Goal: Check status: Check status

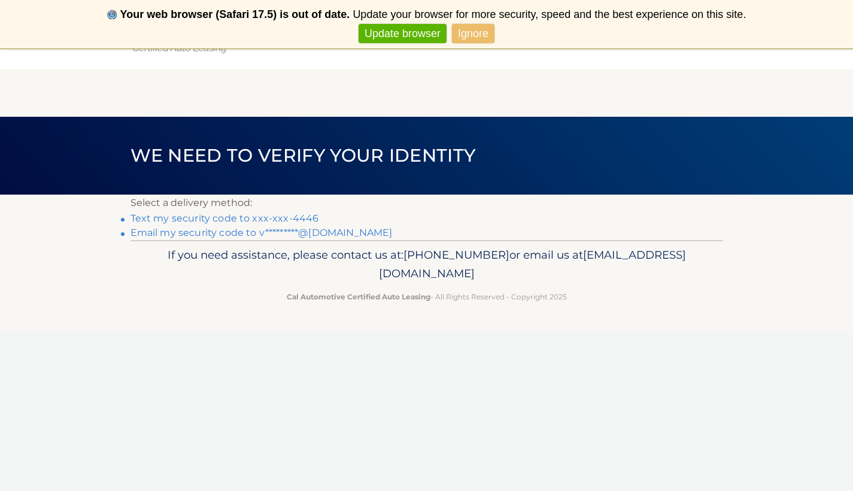
click at [261, 217] on link "Text my security code to xxx-xxx-4446" at bounding box center [224, 217] width 189 height 11
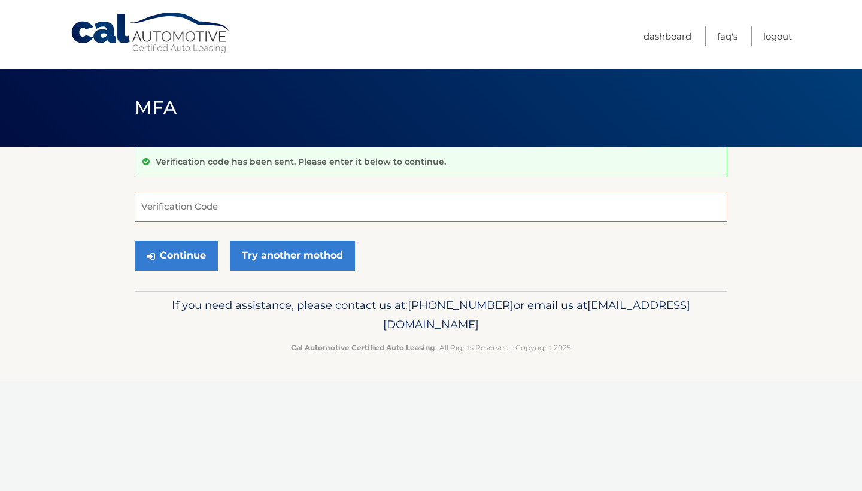
click at [259, 209] on input "Verification Code" at bounding box center [431, 207] width 593 height 30
type input "365435"
click at [194, 253] on button "Continue" at bounding box center [176, 256] width 83 height 30
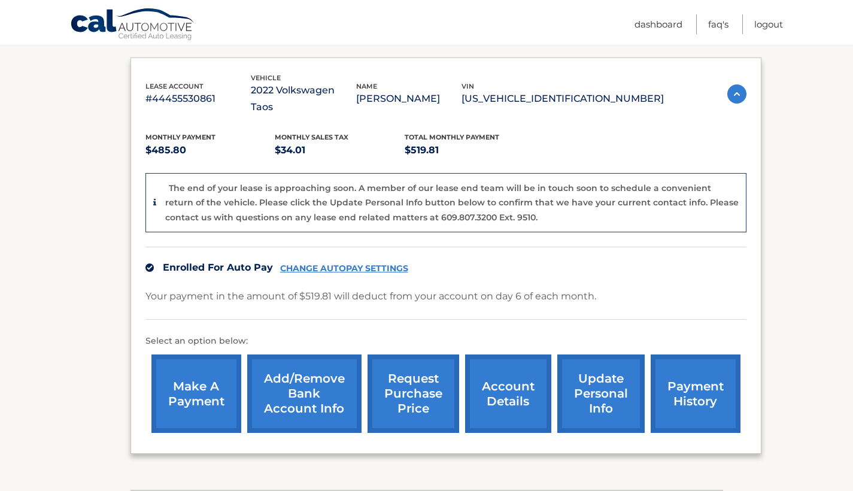
scroll to position [260, 0]
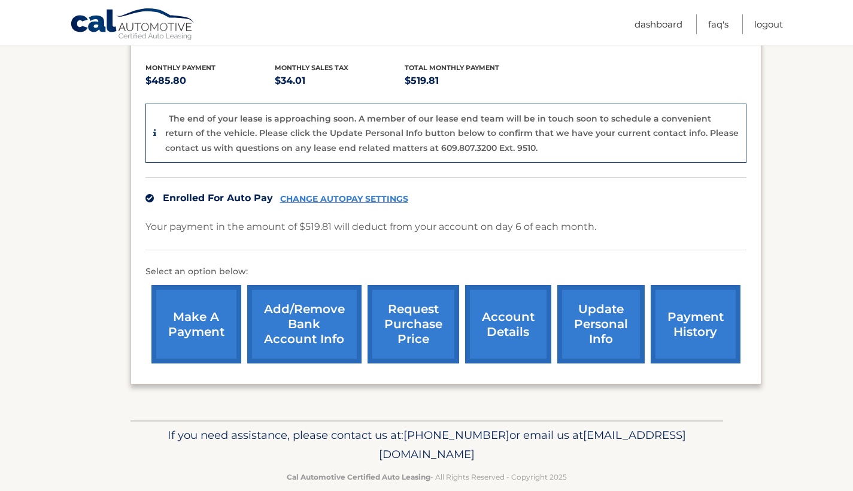
click at [498, 310] on link "account details" at bounding box center [508, 324] width 86 height 78
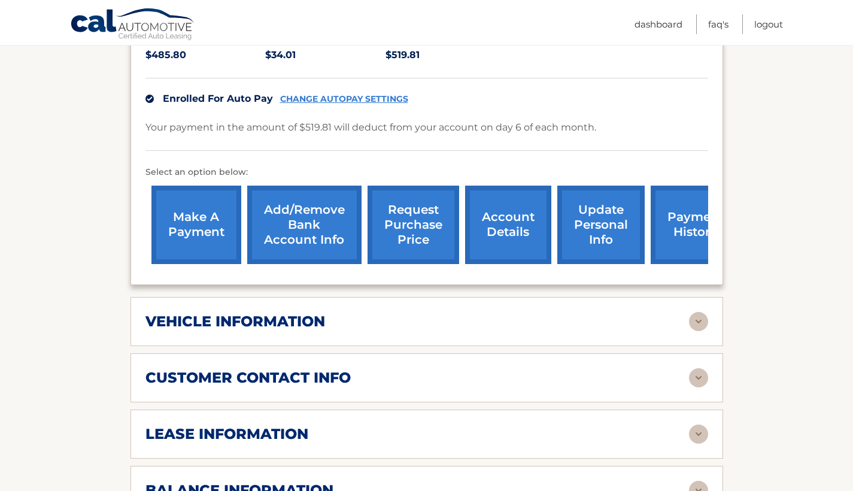
scroll to position [394, 0]
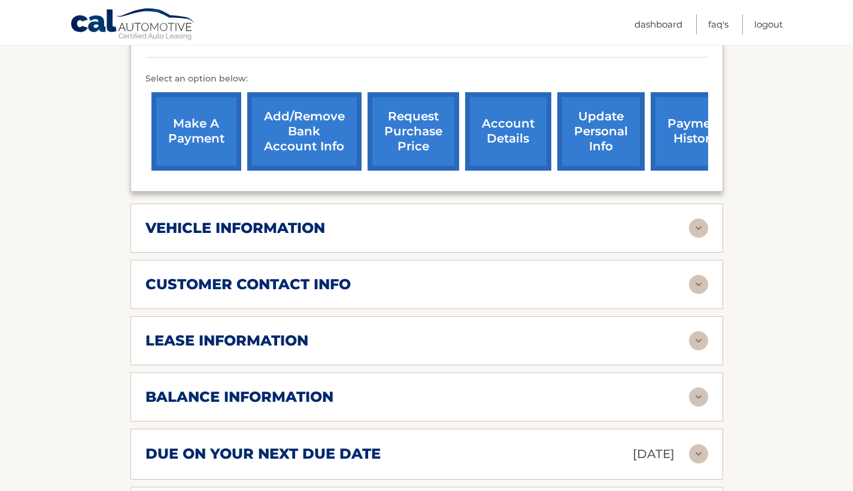
click at [494, 332] on div "lease information" at bounding box center [416, 341] width 543 height 18
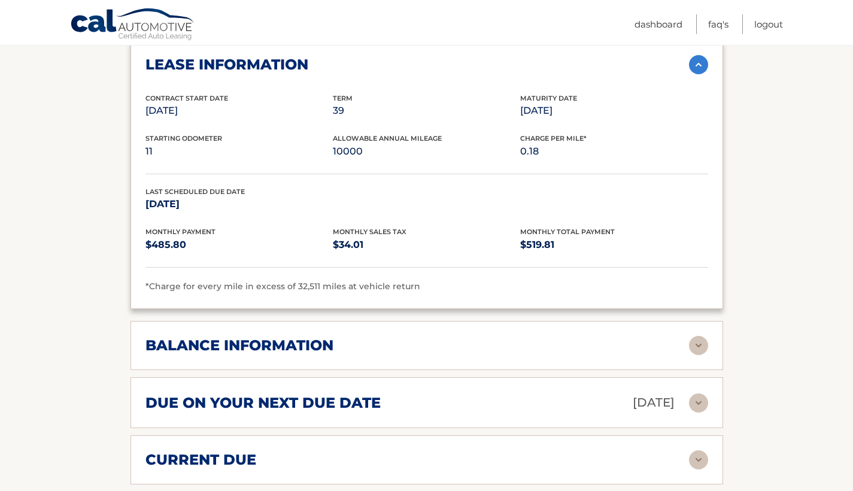
scroll to position [673, 0]
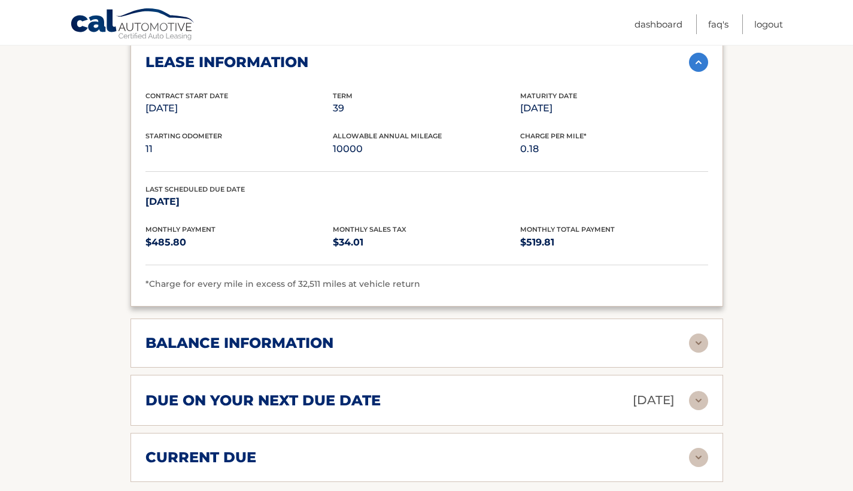
click at [257, 334] on h2 "balance information" at bounding box center [239, 343] width 188 height 18
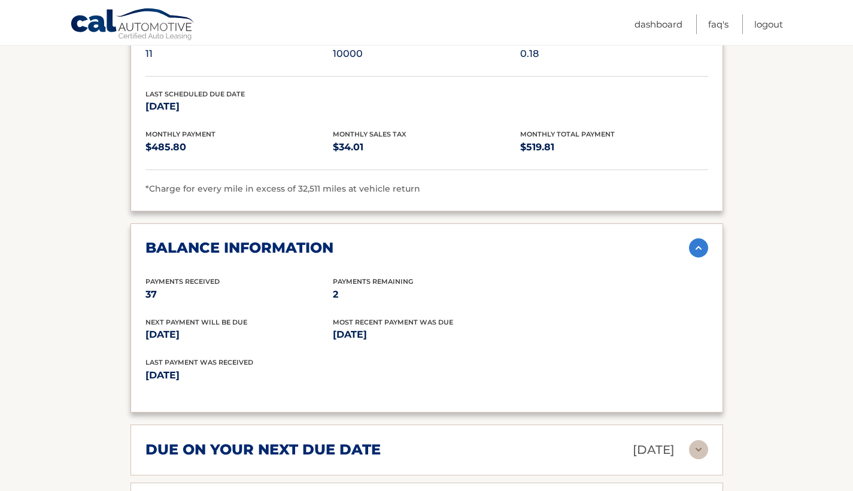
scroll to position [770, 0]
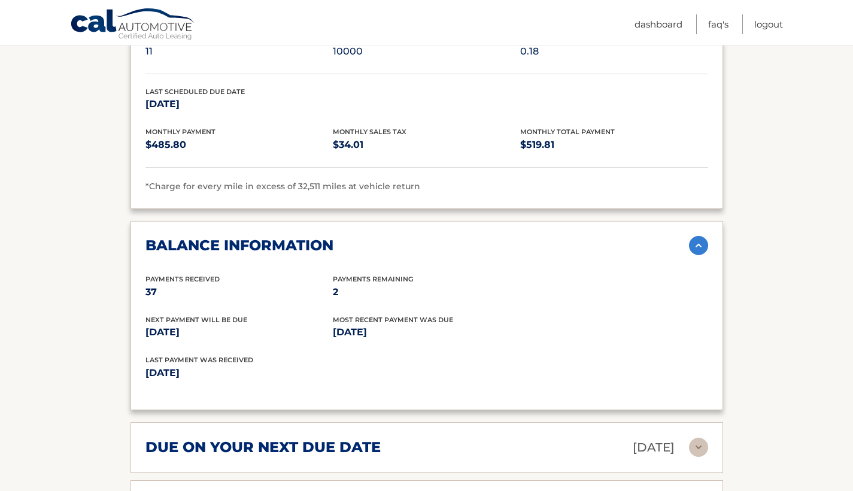
click at [406, 236] on div "balance information" at bounding box center [416, 245] width 543 height 18
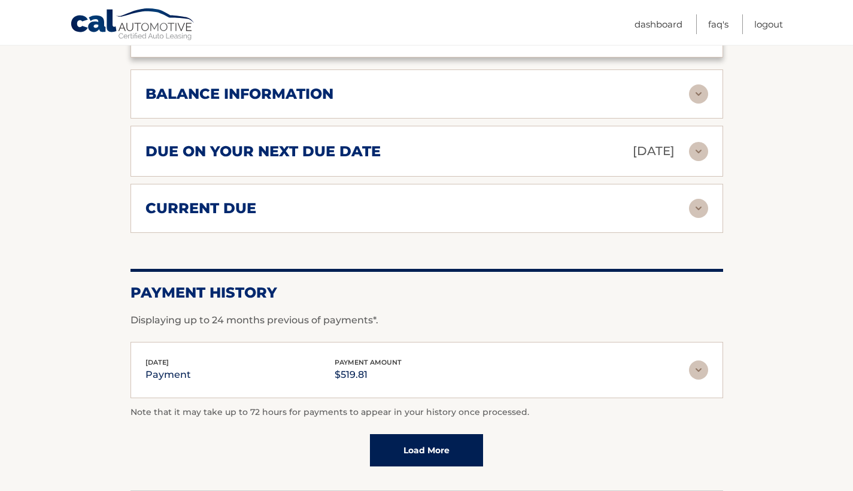
scroll to position [989, 0]
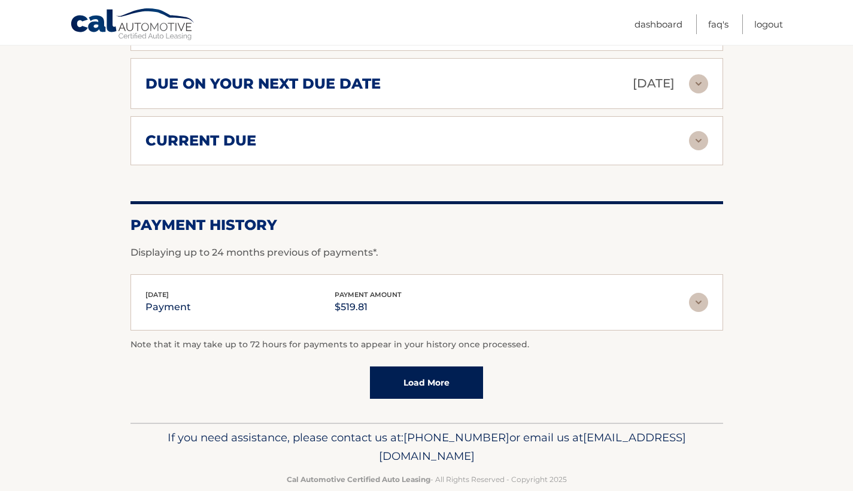
click at [694, 293] on img at bounding box center [698, 302] width 19 height 19
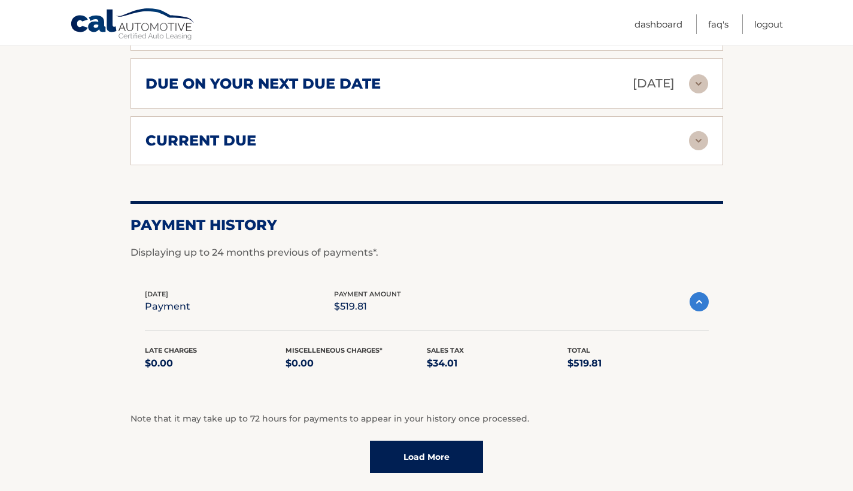
click at [694, 292] on img at bounding box center [698, 301] width 19 height 19
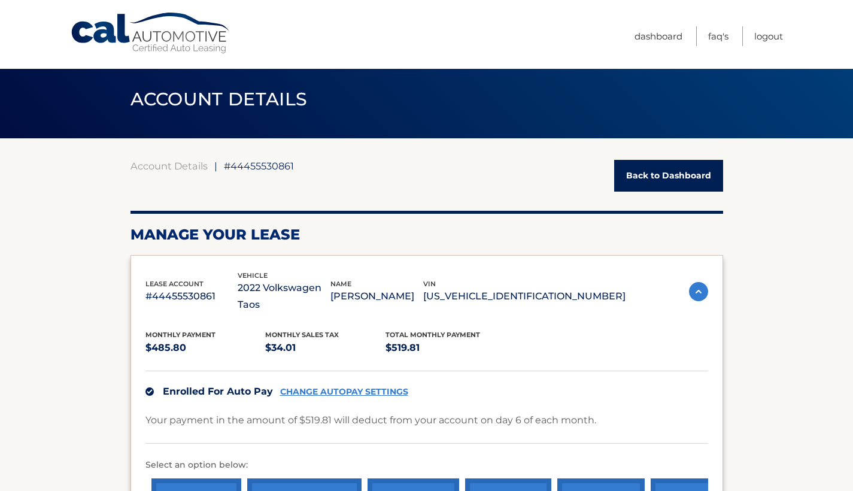
scroll to position [142, 0]
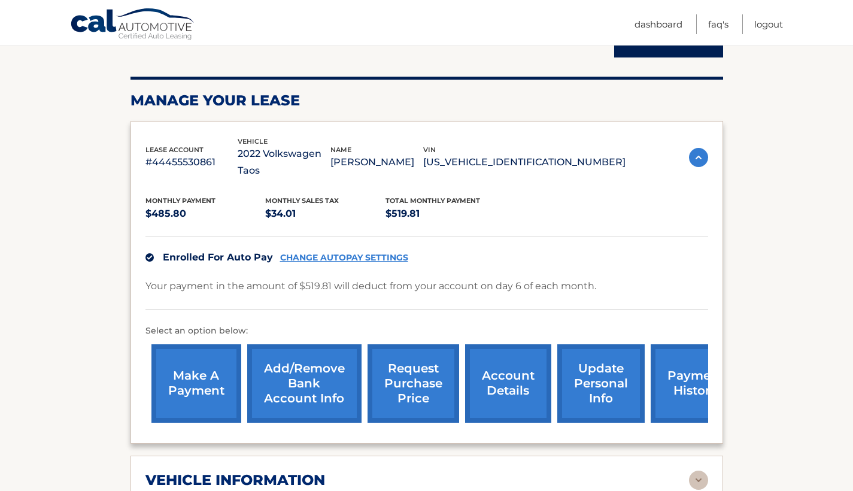
click at [693, 470] on img at bounding box center [698, 479] width 19 height 19
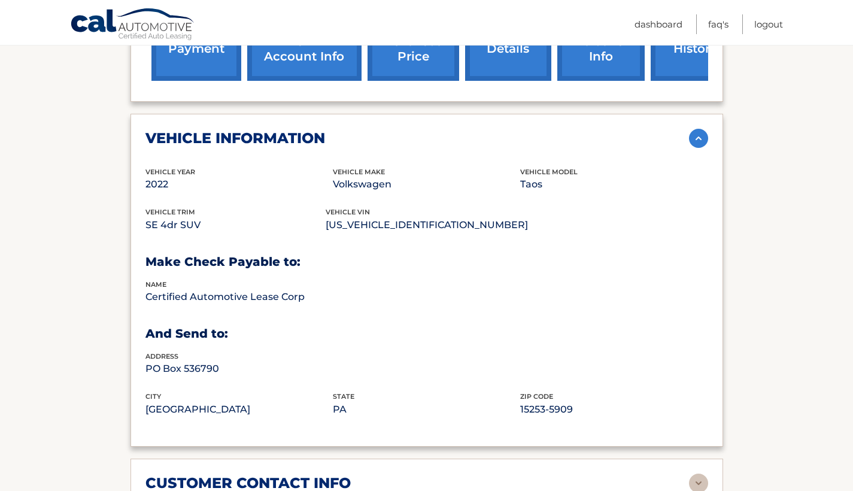
scroll to position [485, 0]
drag, startPoint x: 446, startPoint y: 201, endPoint x: 326, endPoint y: 201, distance: 119.7
click at [326, 206] on div "vehicle trim SE 4dr SUV vehicle vin 3VVSX7B24NM081375" at bounding box center [426, 226] width 563 height 41
click at [412, 216] on p "3VVSX7B24NM081375" at bounding box center [427, 224] width 202 height 17
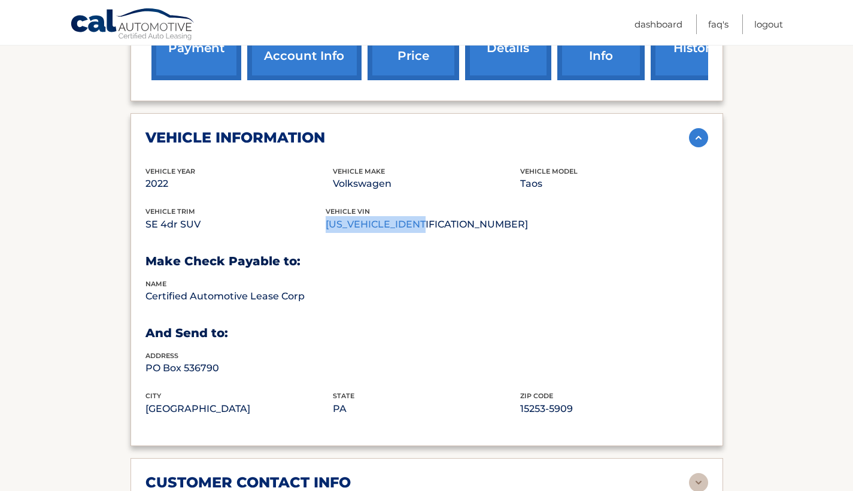
drag, startPoint x: 436, startPoint y: 206, endPoint x: 333, endPoint y: 206, distance: 102.9
click at [333, 216] on p "3VVSX7B24NM081375" at bounding box center [427, 224] width 202 height 17
copy p "3VVSX7B24NM081375"
click at [106, 261] on section "Account Details | #44455530861 Back to Dashboard Manage Your Lease lease accoun…" at bounding box center [426, 439] width 853 height 1554
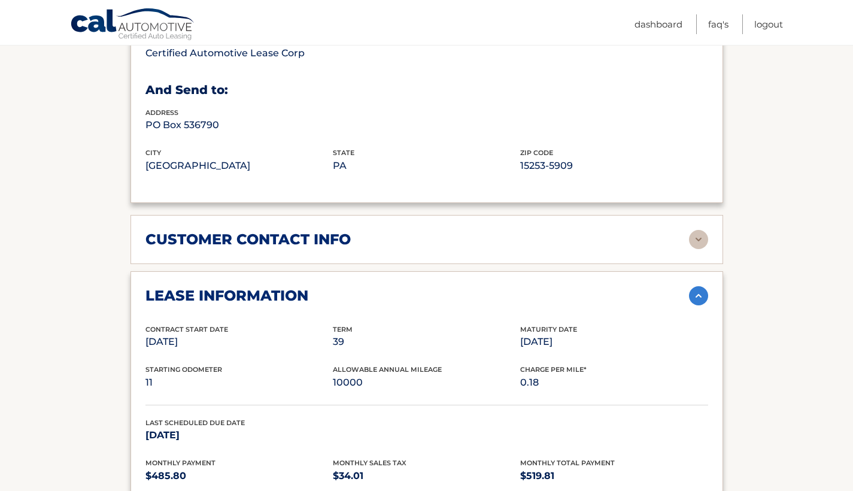
scroll to position [877, 0]
